Goal: Navigation & Orientation: Understand site structure

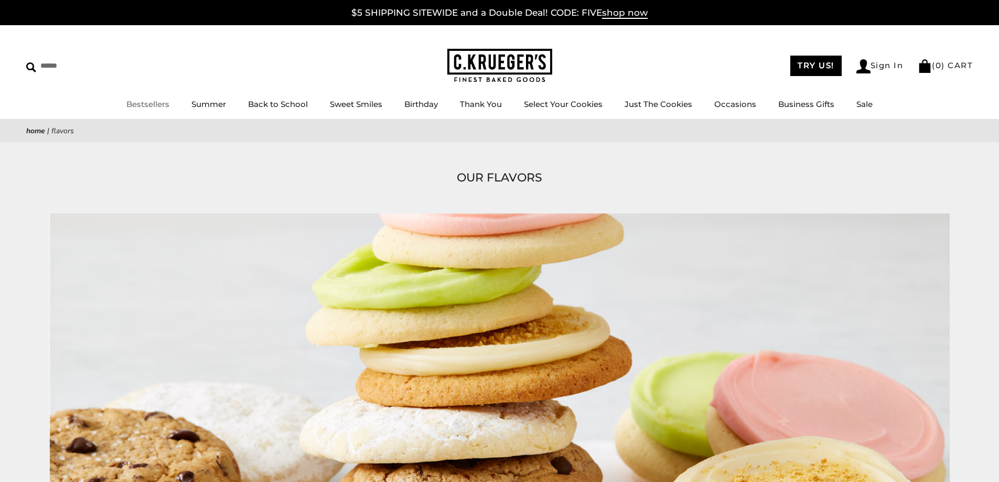
click at [139, 103] on link "Bestsellers" at bounding box center [147, 104] width 43 height 10
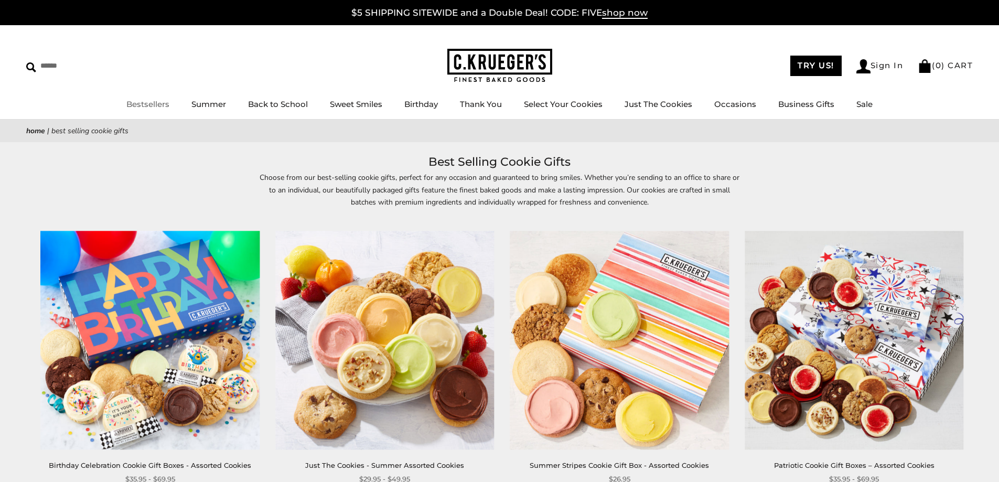
click at [160, 104] on link "Bestsellers" at bounding box center [147, 104] width 43 height 10
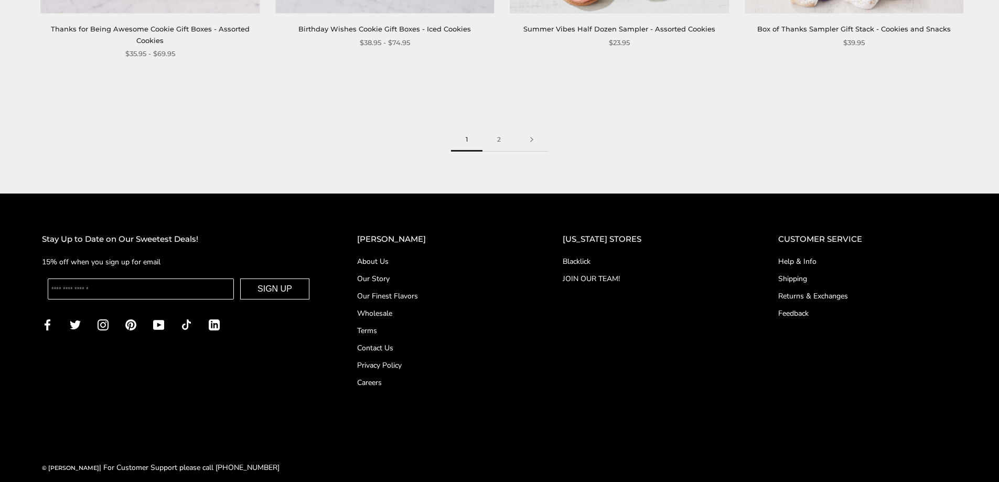
scroll to position [1862, 0]
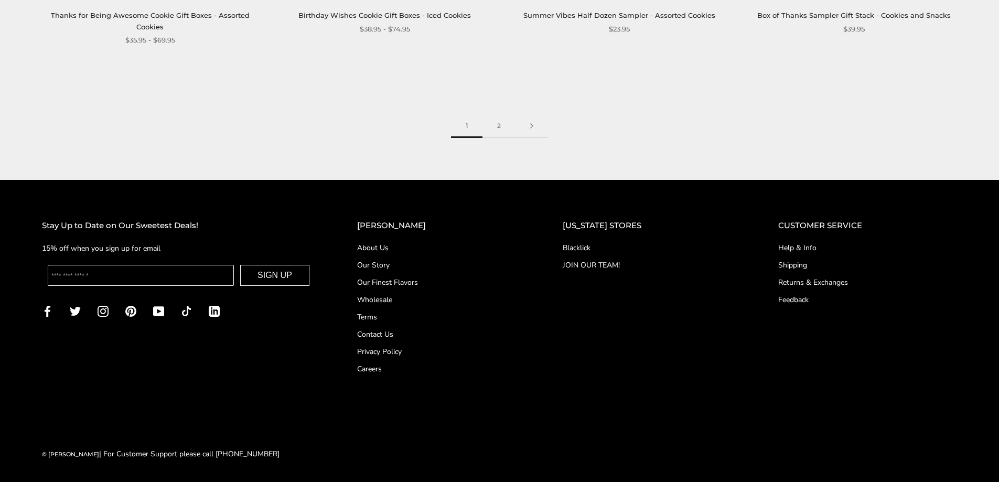
click at [408, 252] on link "About Us" at bounding box center [439, 247] width 164 height 11
